Goal: Find specific page/section: Find specific page/section

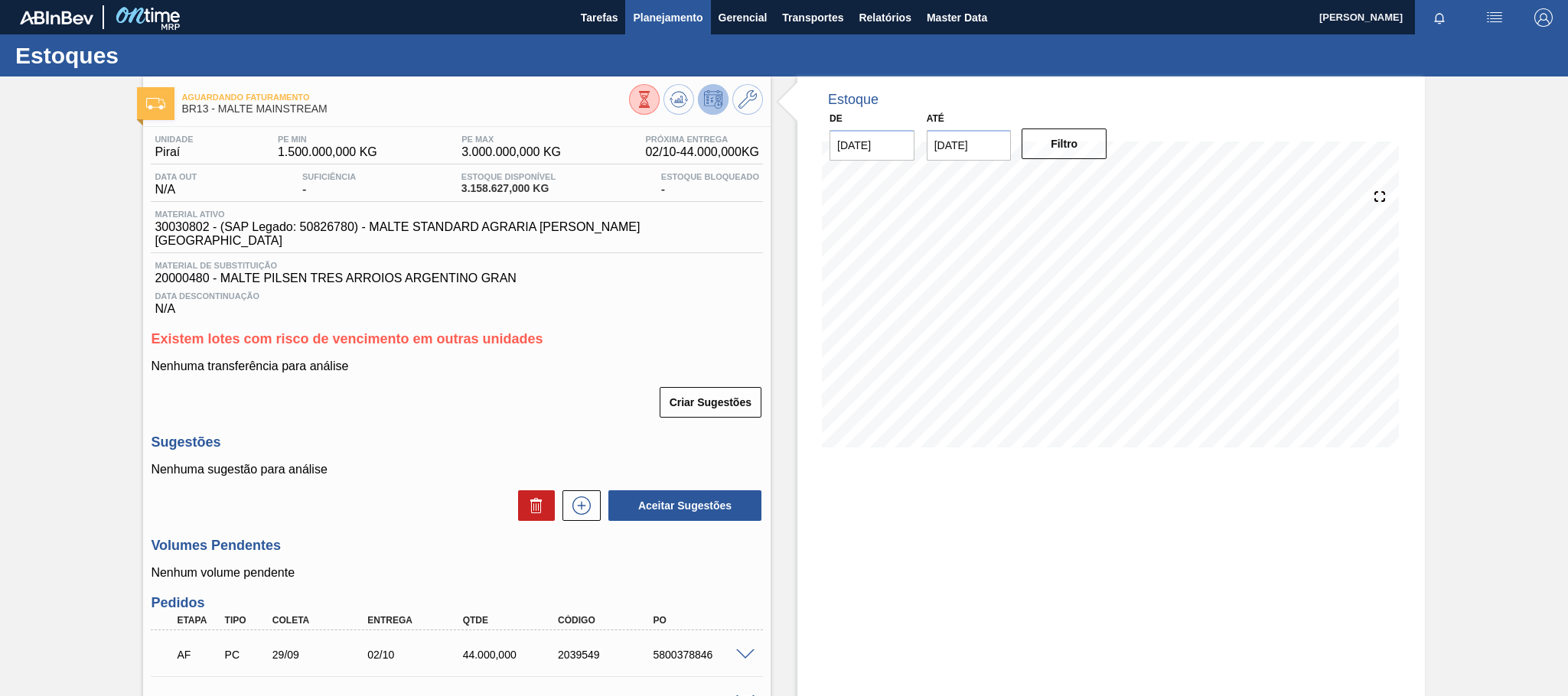
click at [673, 12] on span "Planejamento" at bounding box center [668, 18] width 70 height 18
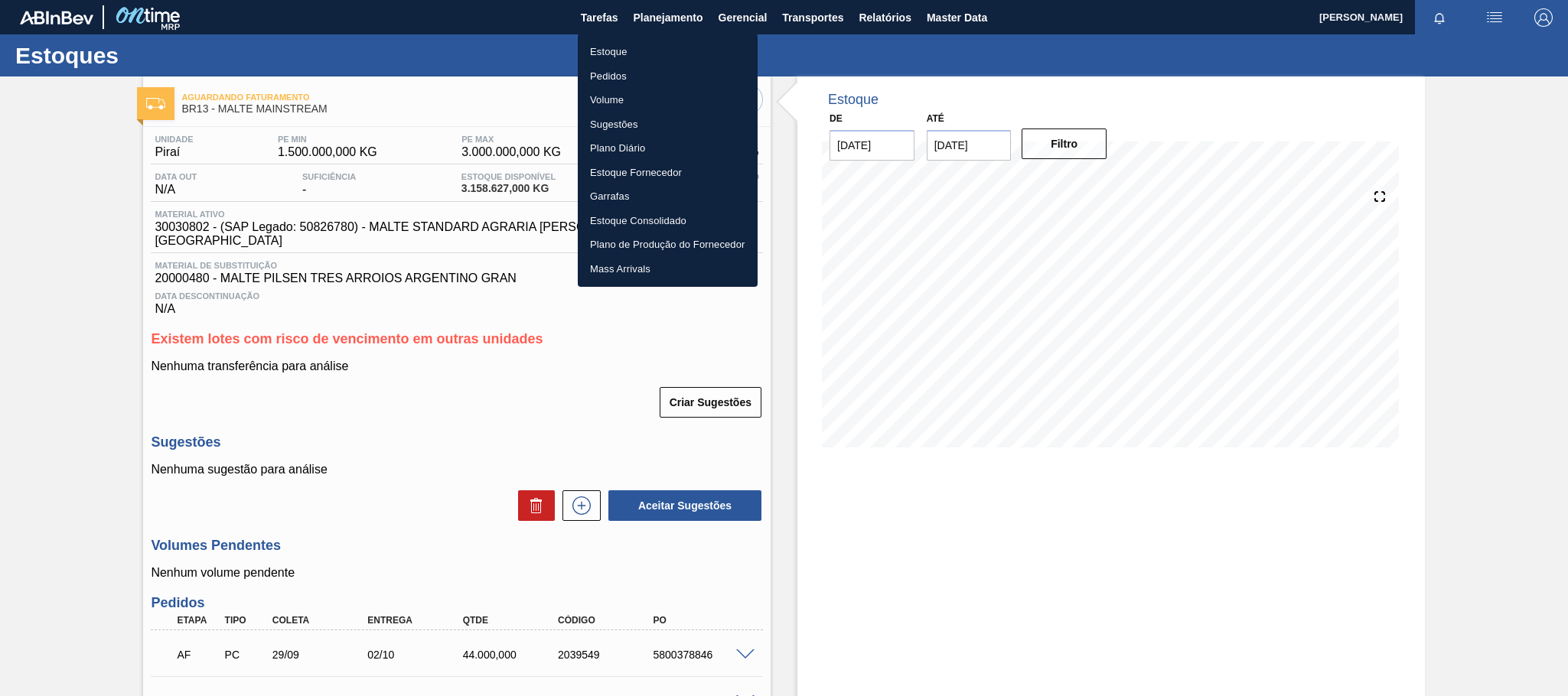
click at [613, 51] on li "Estoque" at bounding box center [668, 51] width 180 height 24
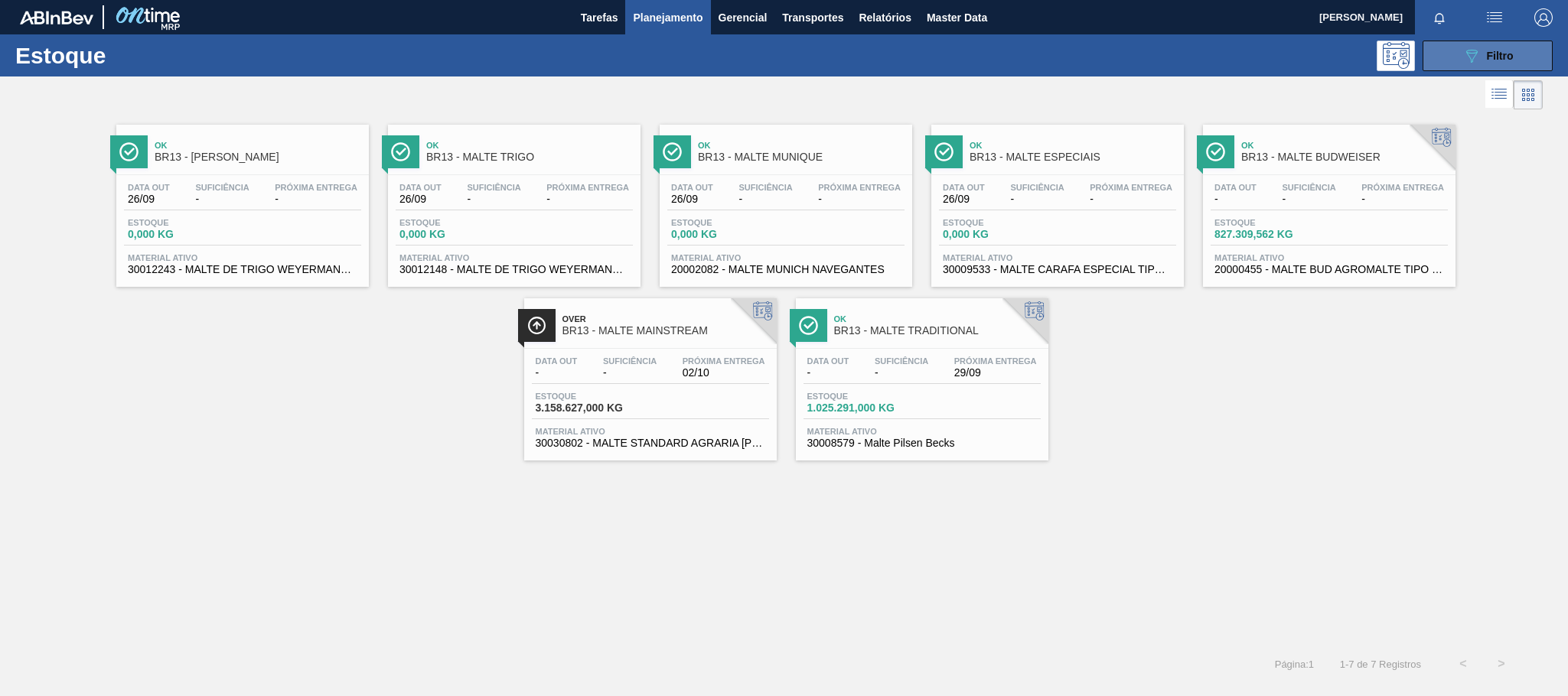
click at [1497, 55] on span "Filtro" at bounding box center [1500, 55] width 27 height 13
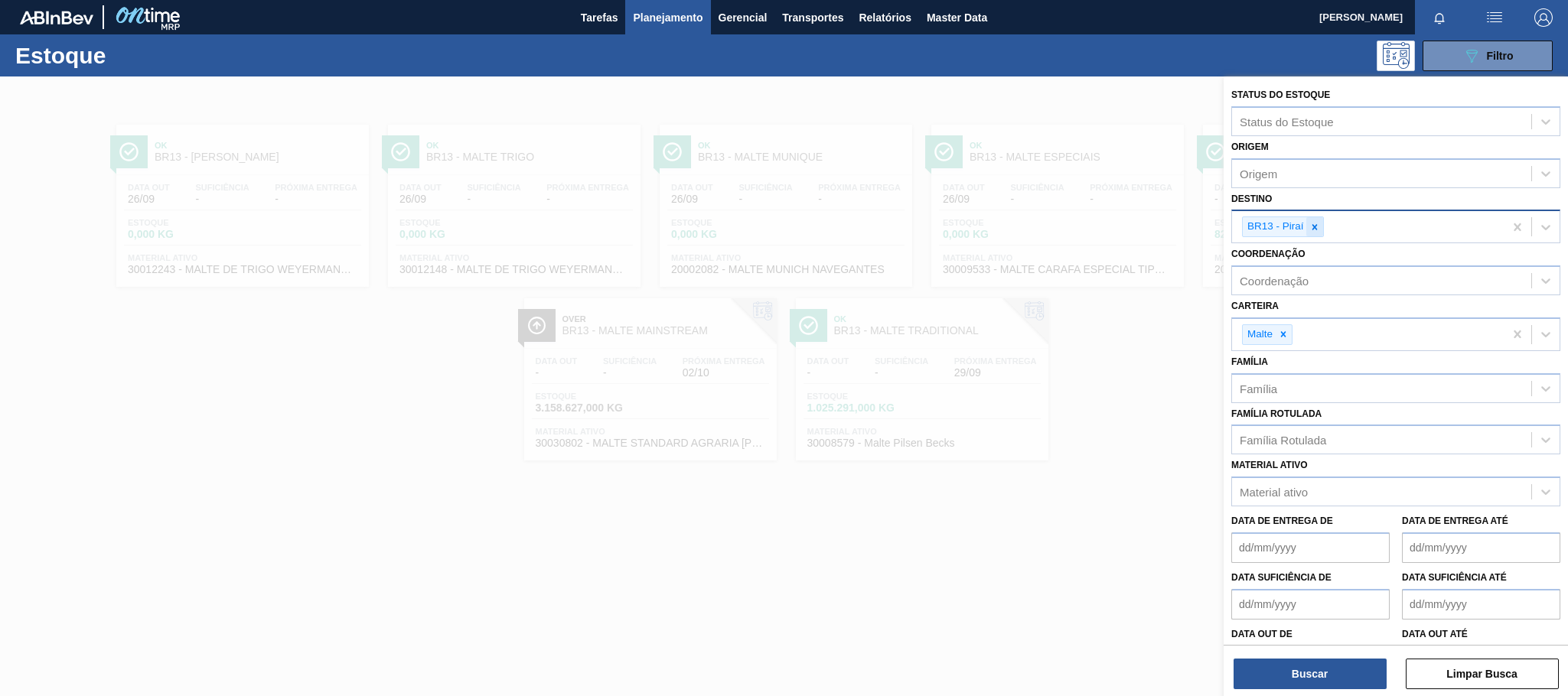
click at [1317, 230] on icon at bounding box center [1314, 227] width 11 height 11
type input "maca"
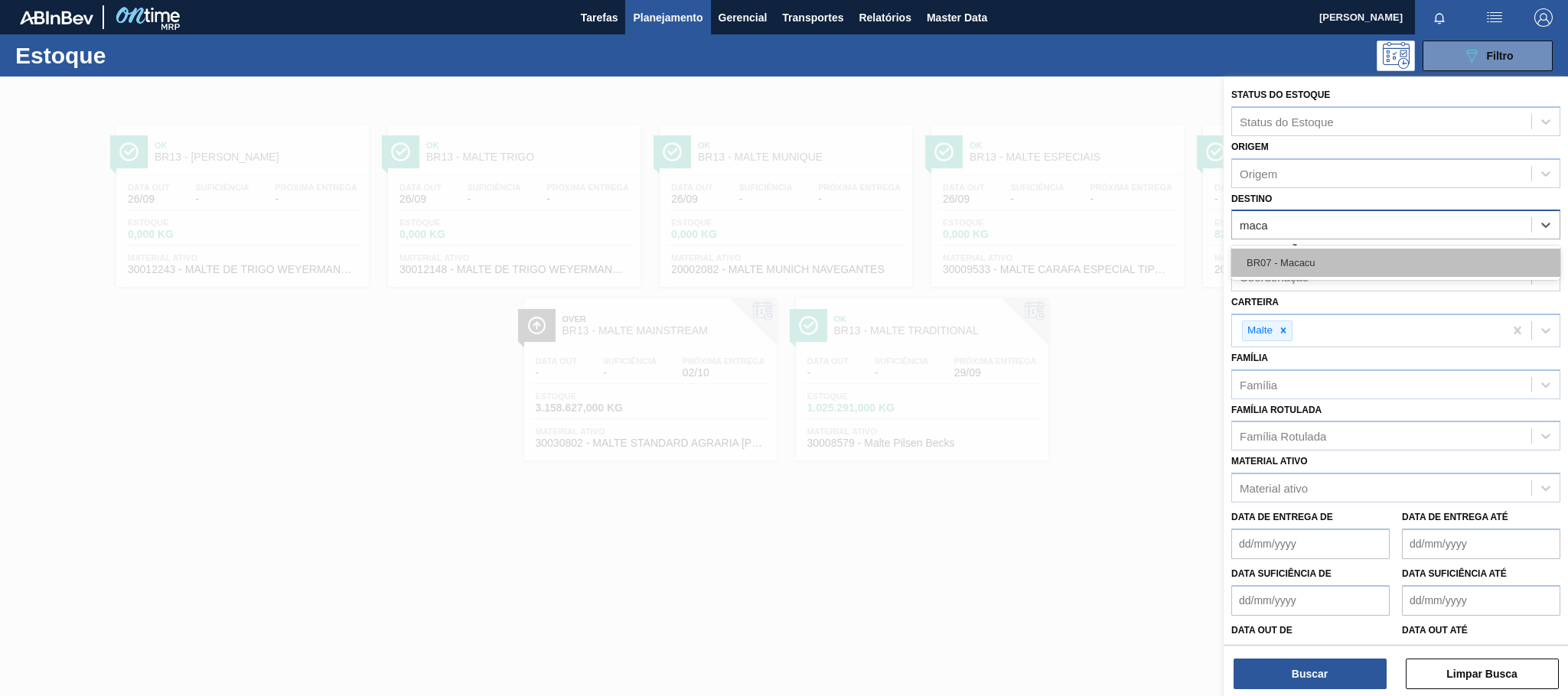
click at [1309, 271] on div "BR07 - Macacu" at bounding box center [1395, 263] width 329 height 29
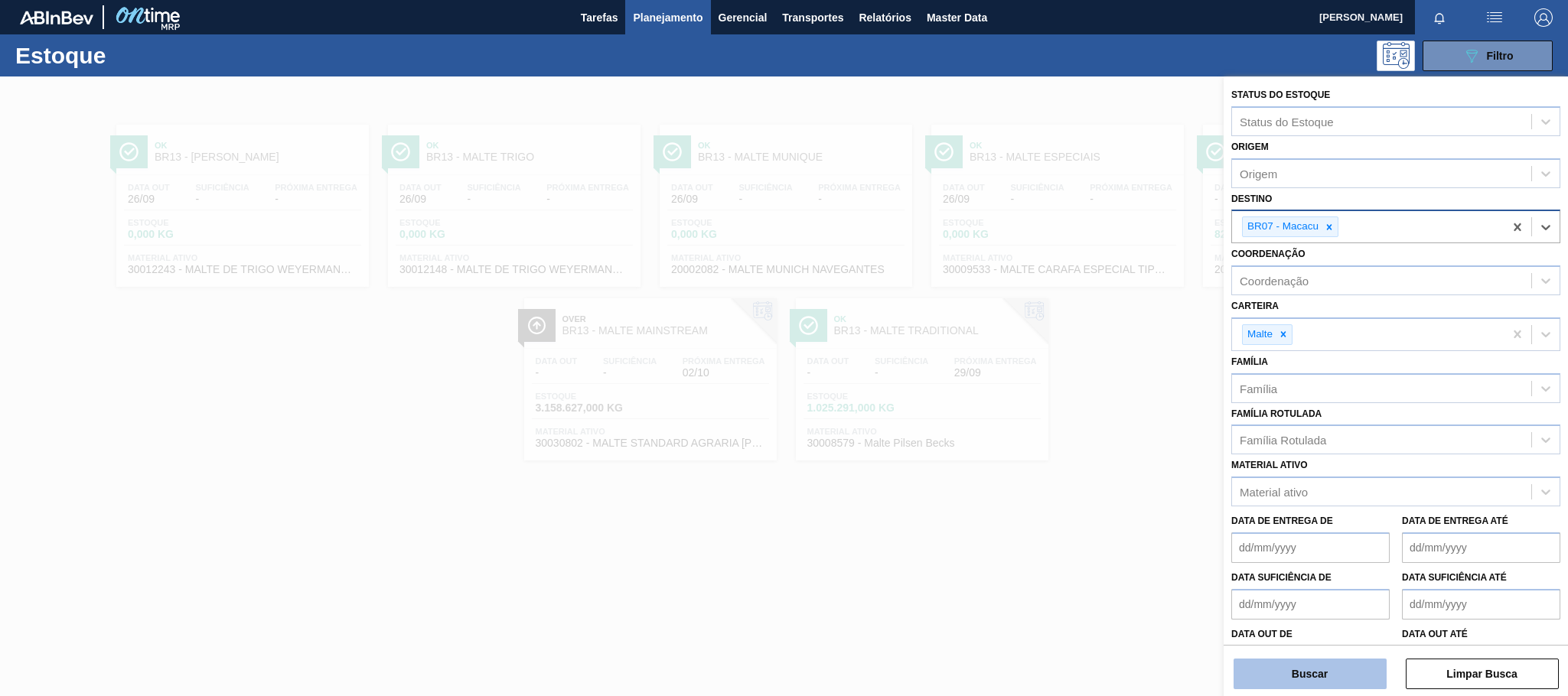
click at [1312, 685] on button "Buscar" at bounding box center [1310, 674] width 153 height 30
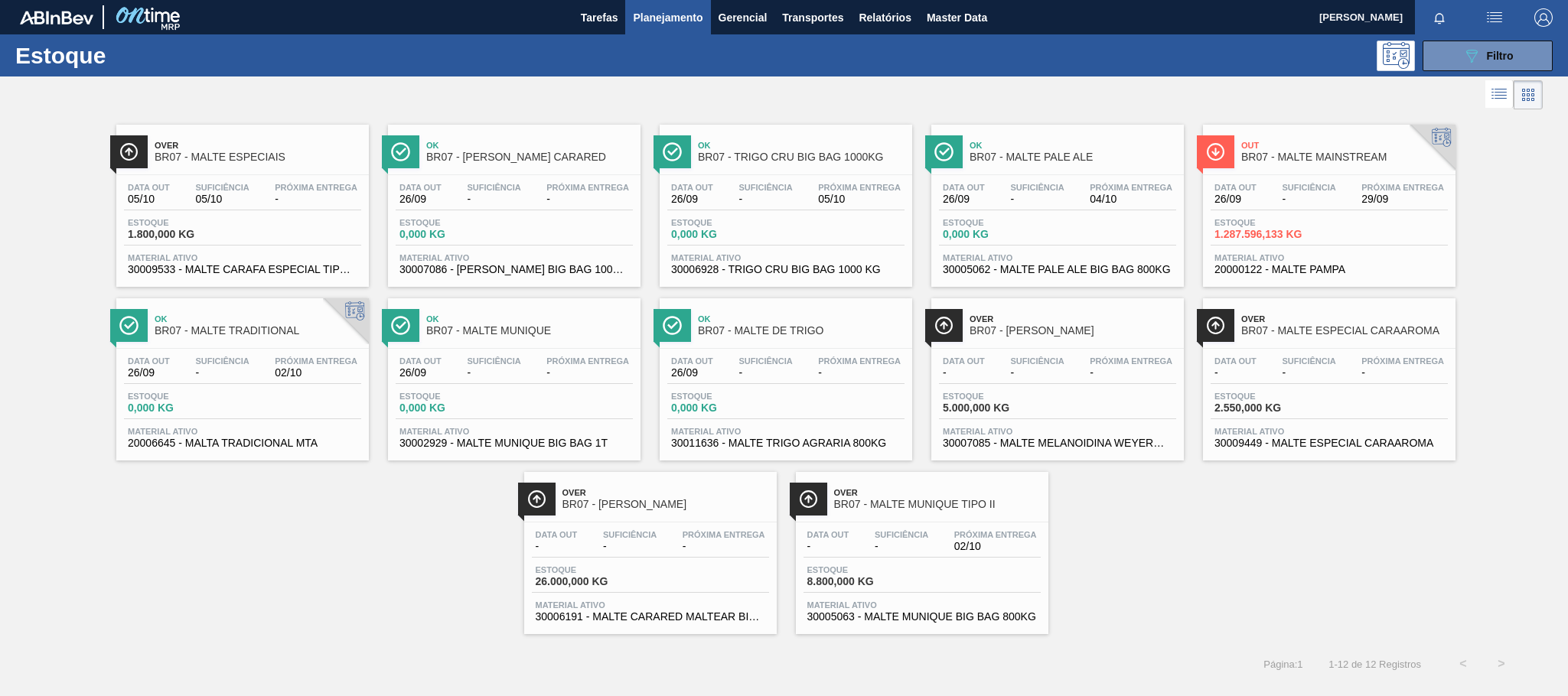
click at [288, 419] on div "Estoque 0,000 KG" at bounding box center [242, 405] width 237 height 28
